Goal: Information Seeking & Learning: Check status

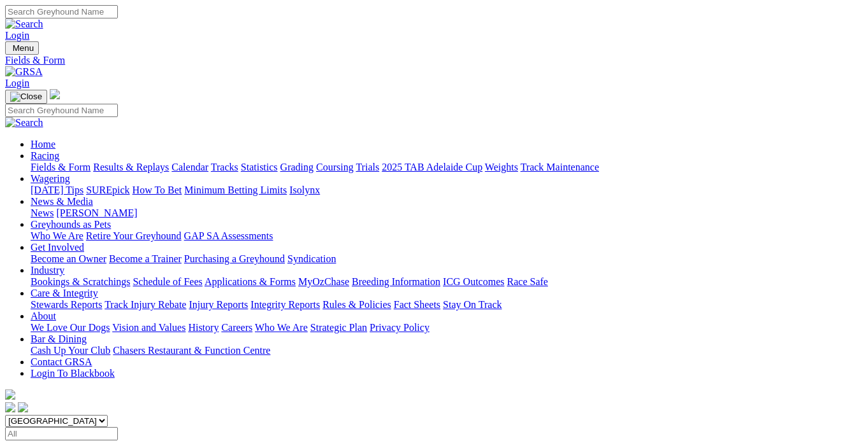
drag, startPoint x: 0, startPoint y: 0, endPoint x: 153, endPoint y: 92, distance: 178.6
click at [153, 162] on link "Results & Replays" at bounding box center [131, 167] width 76 height 11
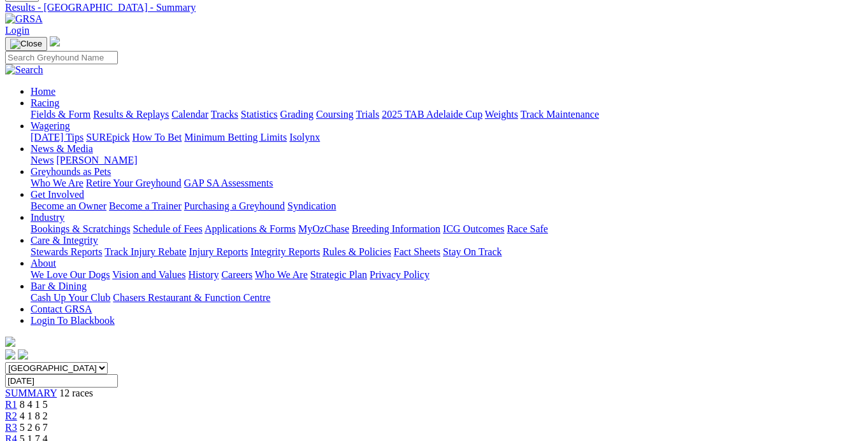
scroll to position [115, 0]
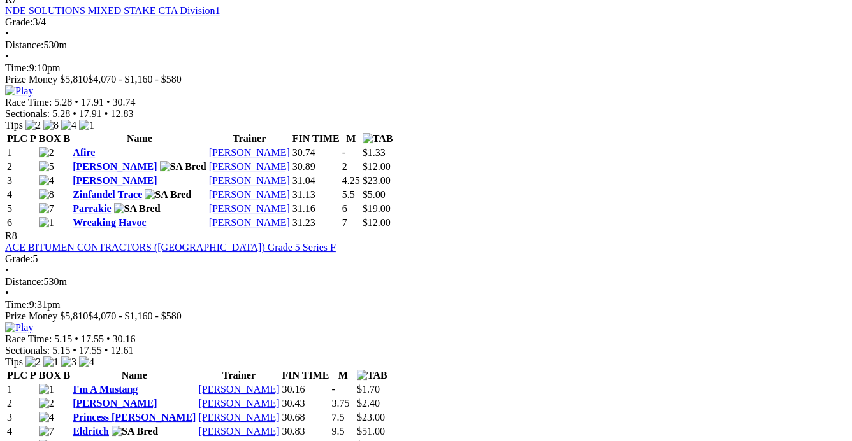
scroll to position [2258, 0]
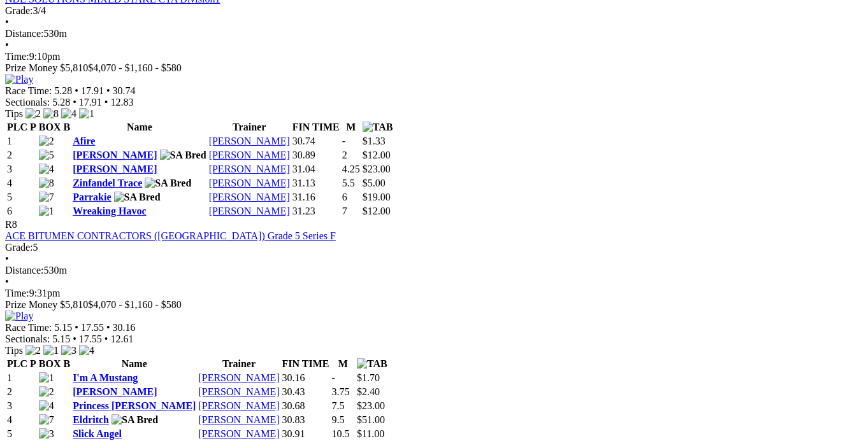
scroll to position [2200, 0]
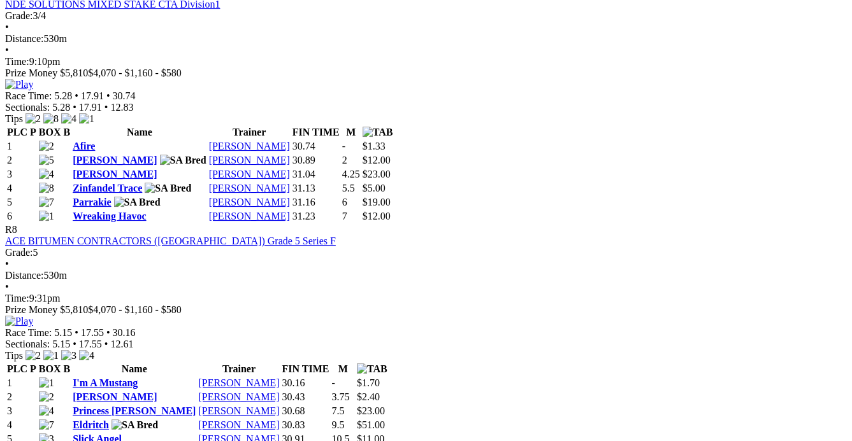
scroll to position [2200, 0]
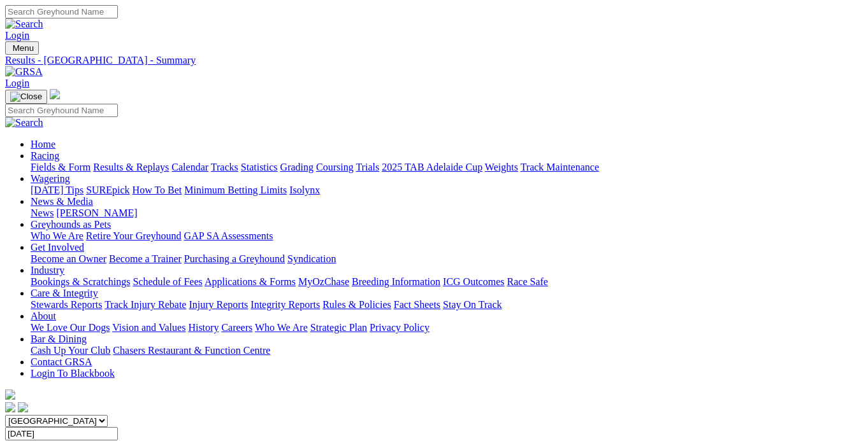
click at [156, 162] on link "Results & Replays" at bounding box center [131, 167] width 76 height 11
